Goal: Check status: Check status

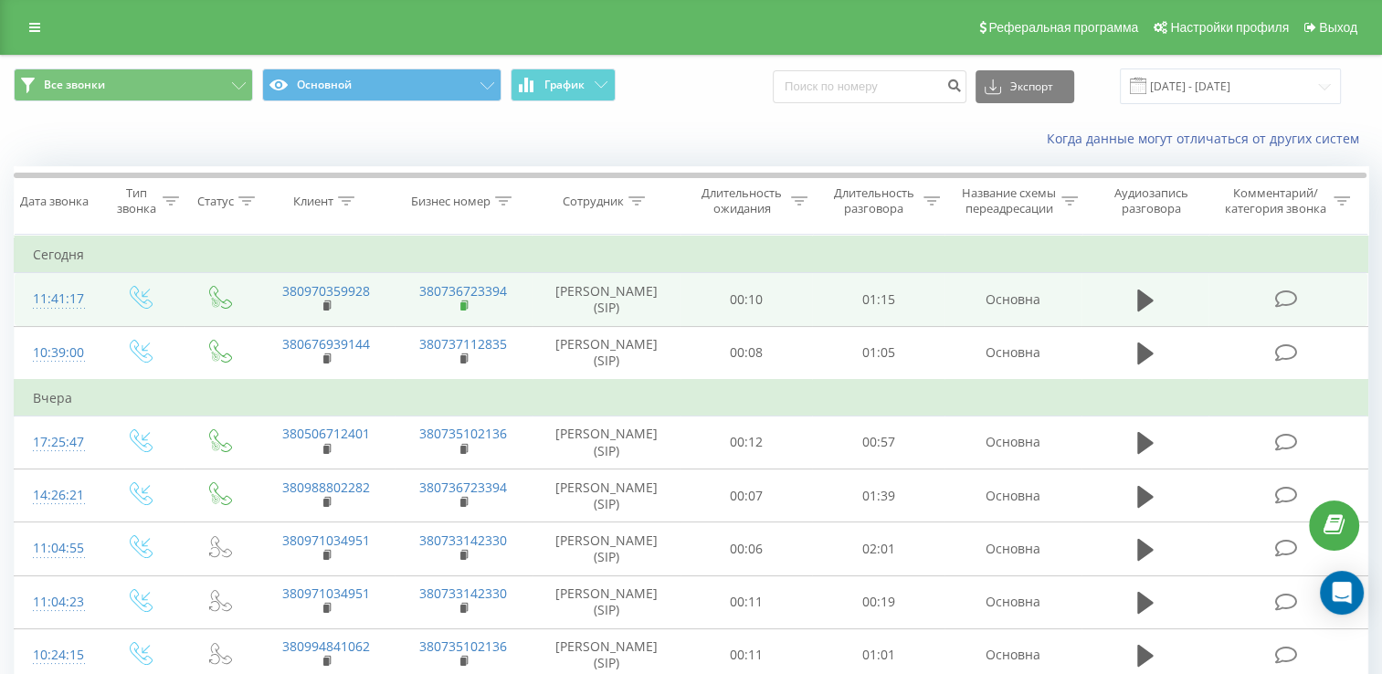
click at [461, 312] on icon at bounding box center [465, 306] width 10 height 13
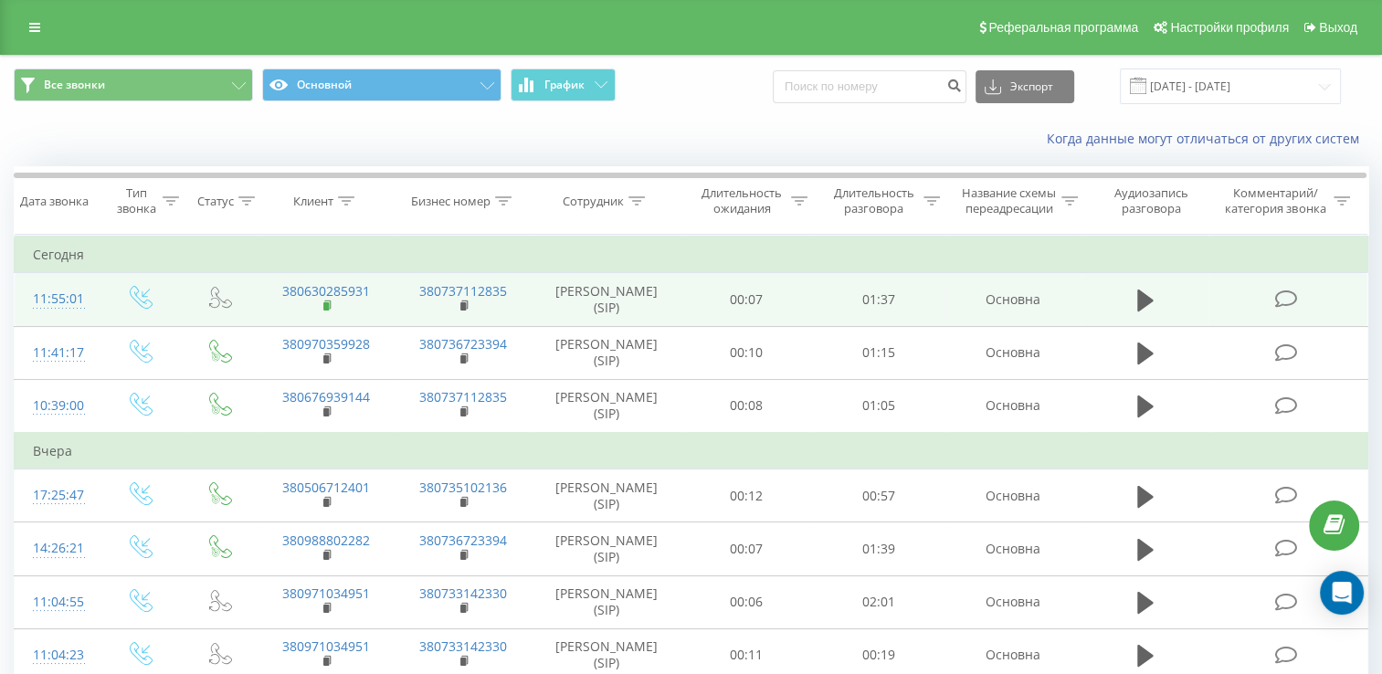
click at [327, 311] on rect at bounding box center [325, 306] width 5 height 8
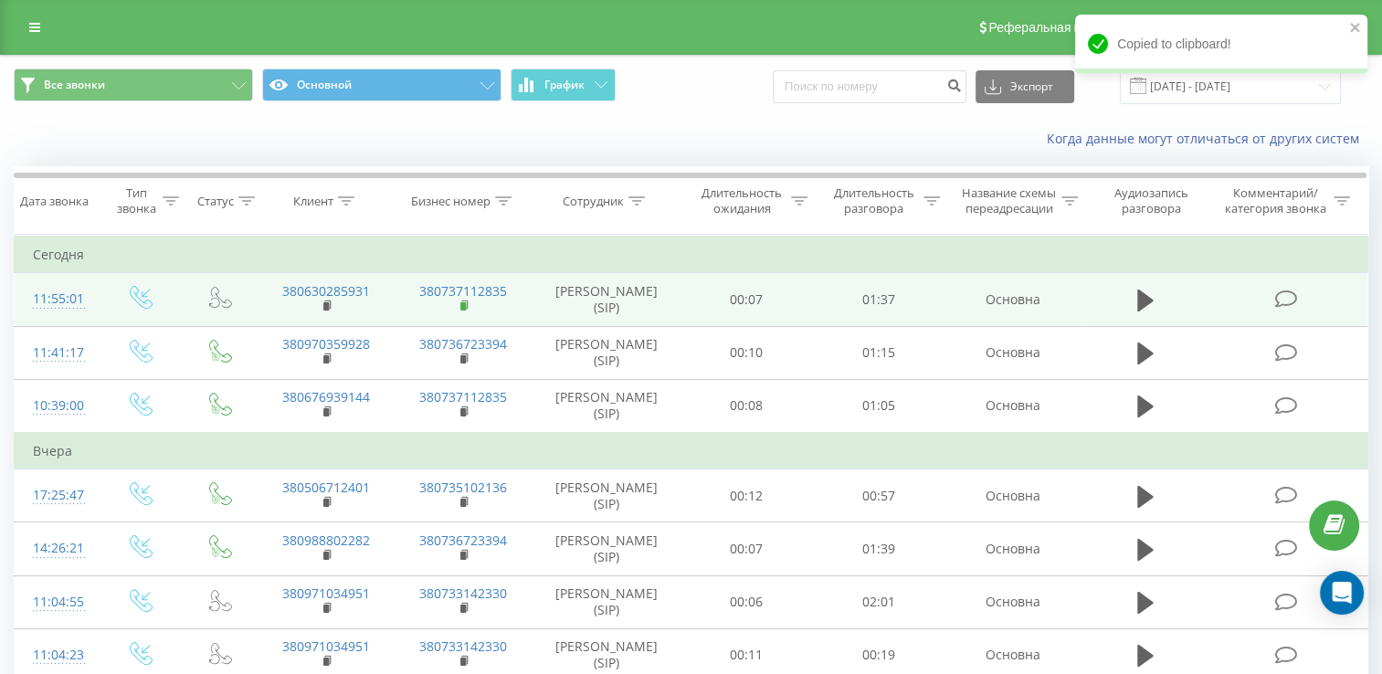
click at [462, 311] on rect at bounding box center [462, 306] width 5 height 8
click at [325, 311] on rect at bounding box center [325, 306] width 5 height 8
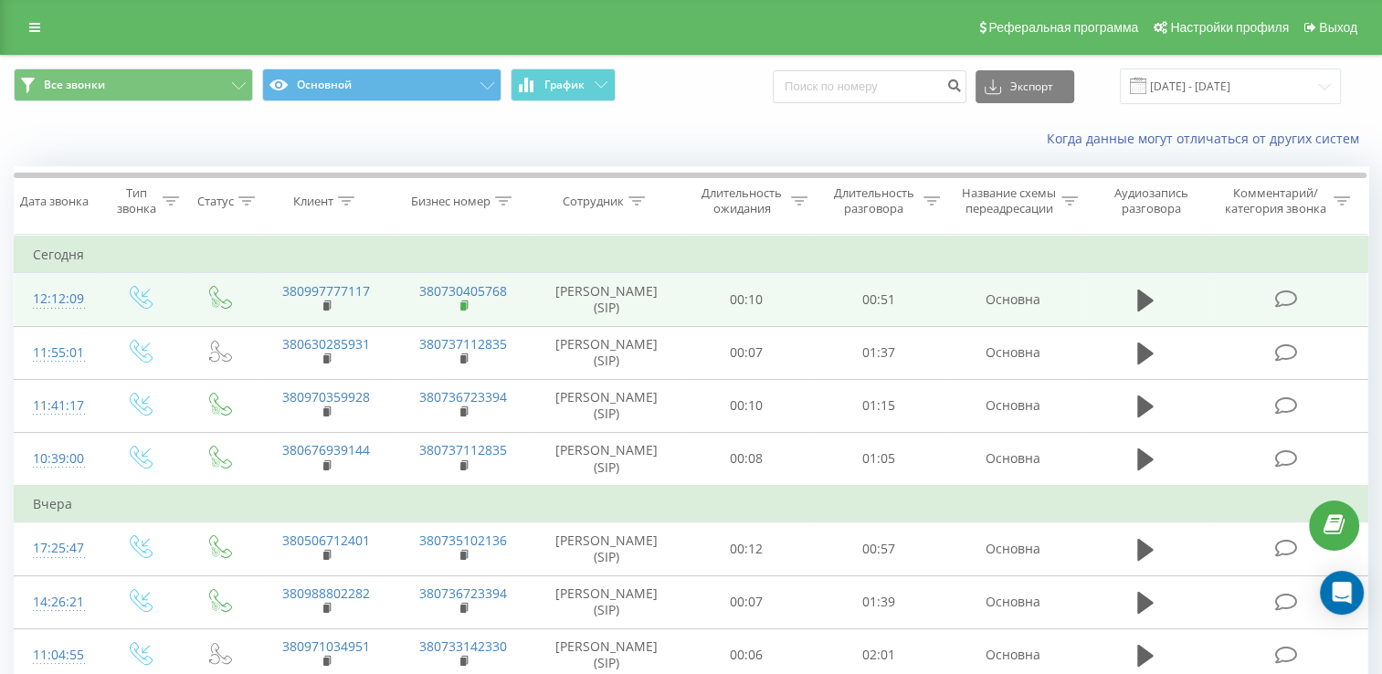
click at [463, 311] on rect at bounding box center [462, 306] width 5 height 8
click at [325, 311] on rect at bounding box center [325, 306] width 5 height 8
click at [328, 311] on rect at bounding box center [325, 306] width 5 height 8
